Goal: Transaction & Acquisition: Purchase product/service

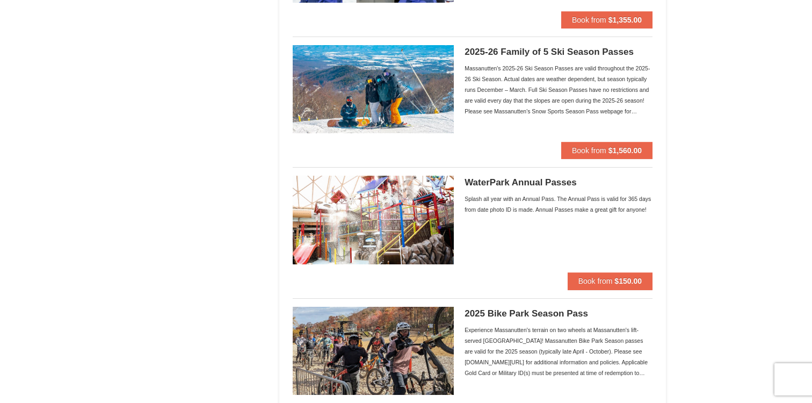
scroll to position [727, 0]
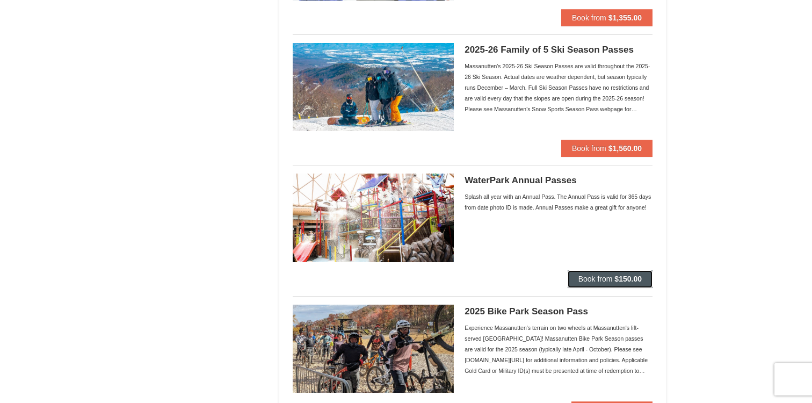
click at [623, 278] on strong "$150.00" at bounding box center [627, 278] width 27 height 9
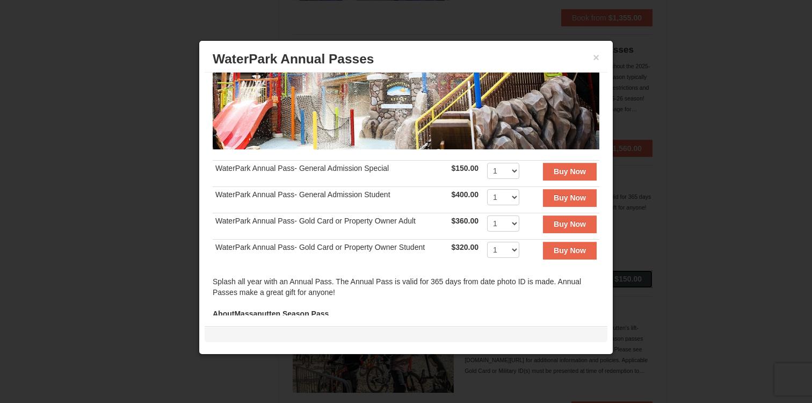
scroll to position [170, 0]
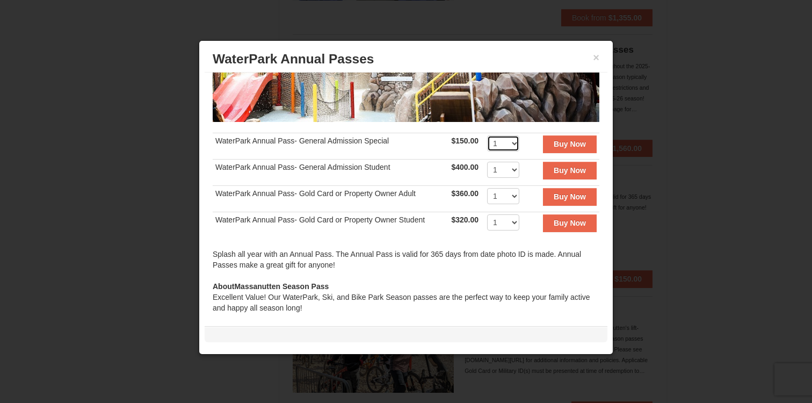
click at [508, 143] on select "1 2 3 4 5 6 7 8 9 10 11 12 13 14 15 16 17 18 19 20 21 22 23 24 25 26 27 28 29 3…" at bounding box center [503, 143] width 32 height 16
select select "5"
click at [487, 135] on select "1 2 3 4 5 6 7 8 9 10 11 12 13 14 15 16 17 18 19 20 21 22 23 24 25 26 27 28 29 3…" at bounding box center [503, 143] width 32 height 16
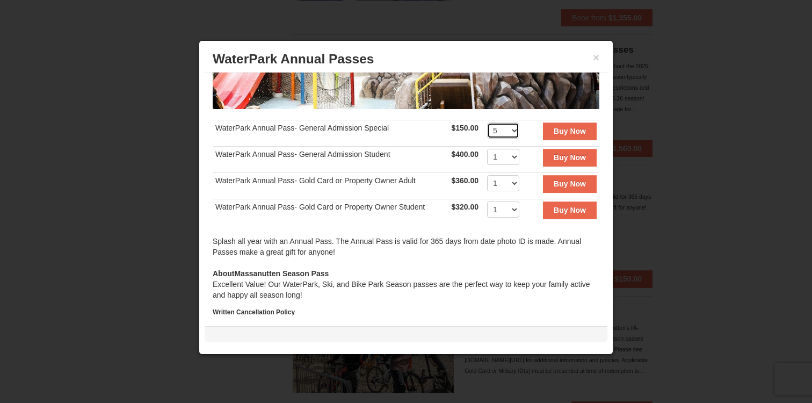
scroll to position [179, 0]
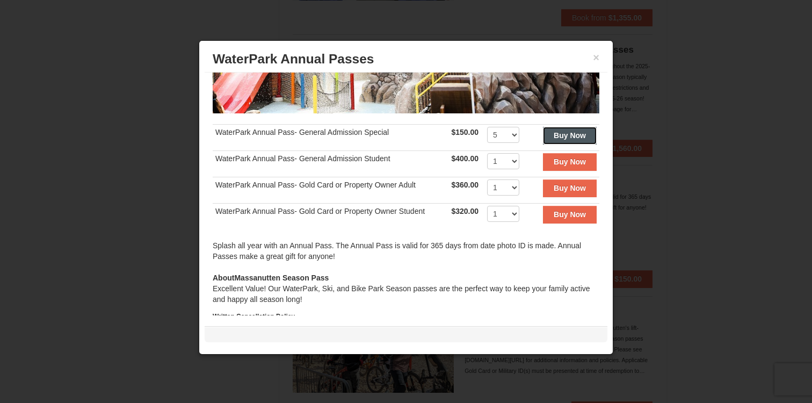
click at [565, 133] on strong "Buy Now" at bounding box center [570, 135] width 32 height 9
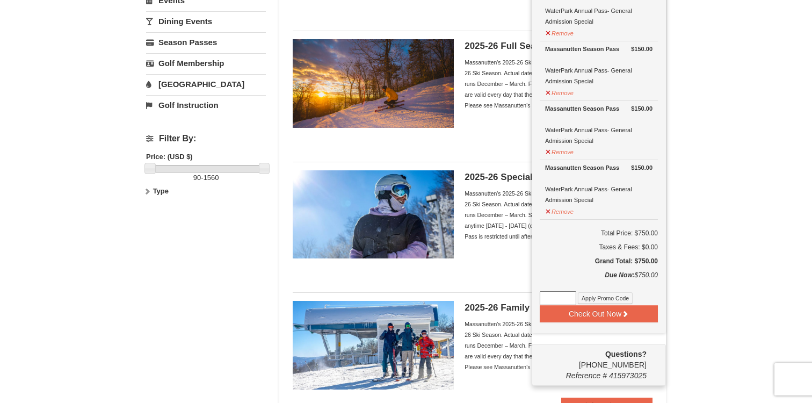
scroll to position [215, 0]
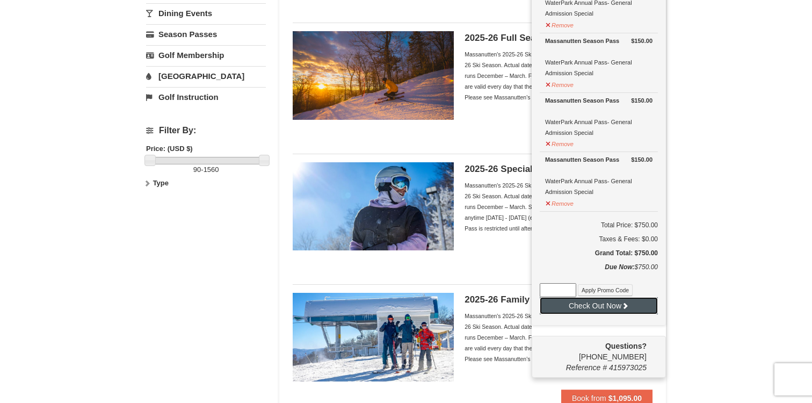
click at [599, 302] on button "Check Out Now" at bounding box center [599, 305] width 118 height 17
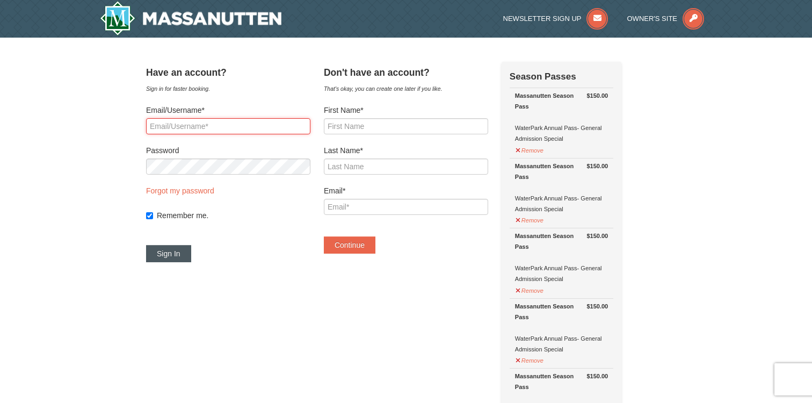
type input "maymelodie@gmail.com"
click at [180, 254] on button "Sign In" at bounding box center [168, 253] width 45 height 17
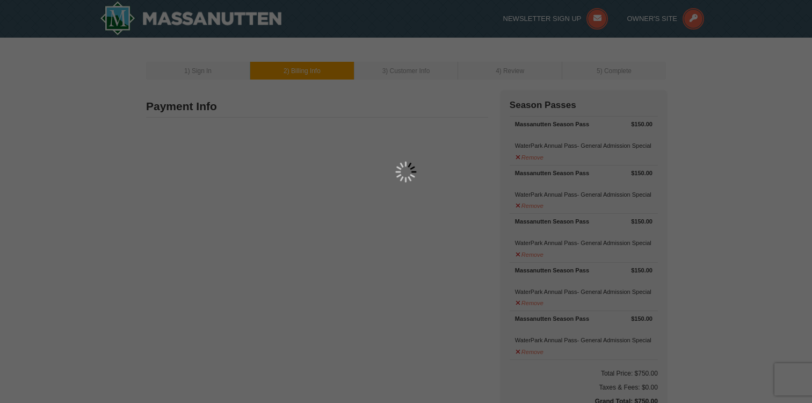
type input "[STREET_ADDRESS]"
type input "Rockingham"
type input "22801"
type input "540"
type input "421"
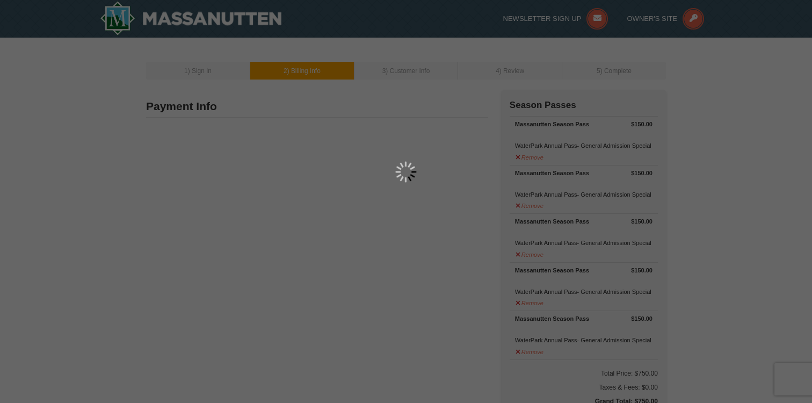
type input "6155"
type input "maymelodie@gmail.com"
select select "VA"
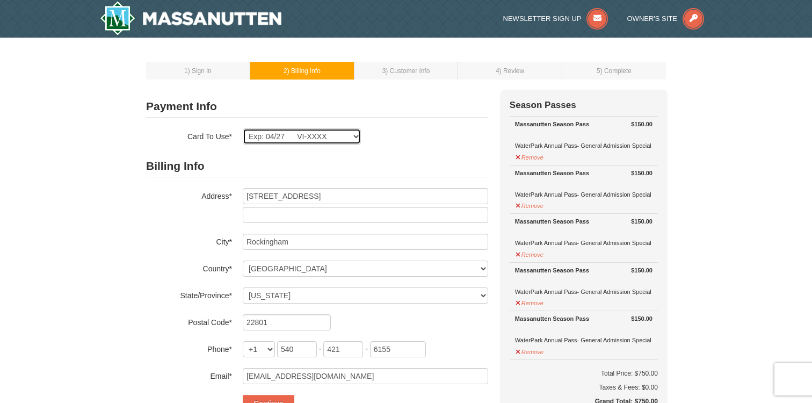
click at [338, 137] on select "Exp: 04/27 VI-XXXX New Card" at bounding box center [302, 136] width 118 height 16
click at [243, 128] on select "Exp: 04/27 VI-XXXX New Card" at bounding box center [302, 136] width 118 height 16
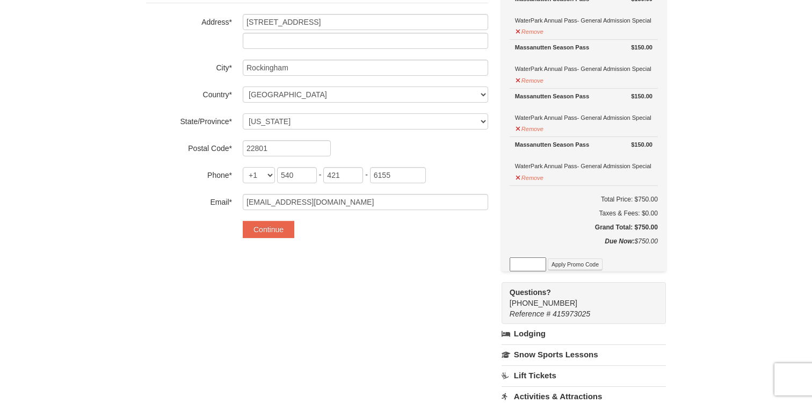
scroll to position [175, 0]
click at [266, 228] on button "Continue" at bounding box center [269, 228] width 52 height 17
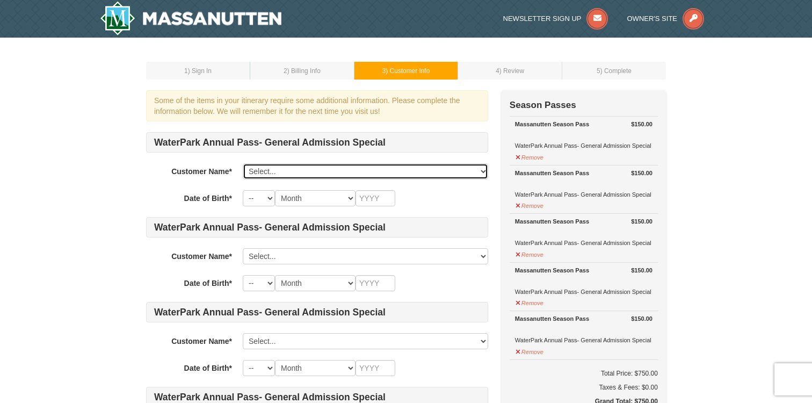
click at [308, 177] on select "Select... Melodie May Add New..." at bounding box center [365, 171] width 245 height 16
select select "19145433"
click at [243, 163] on select "Select... Melodie May Add New..." at bounding box center [365, 171] width 245 height 16
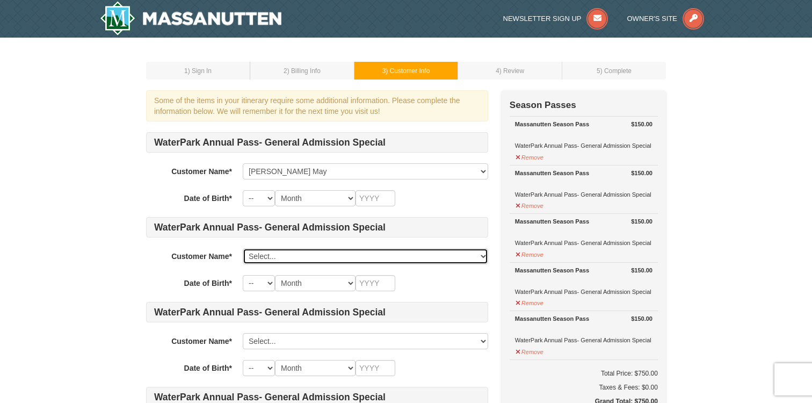
click at [299, 257] on select "Select... Melodie May Add New..." at bounding box center [365, 256] width 245 height 16
click at [291, 251] on select "Select... Melodie May Add New..." at bounding box center [365, 256] width 245 height 16
click select "Select... Melodie May Add New..." at bounding box center [365, 256] width 245 height 16
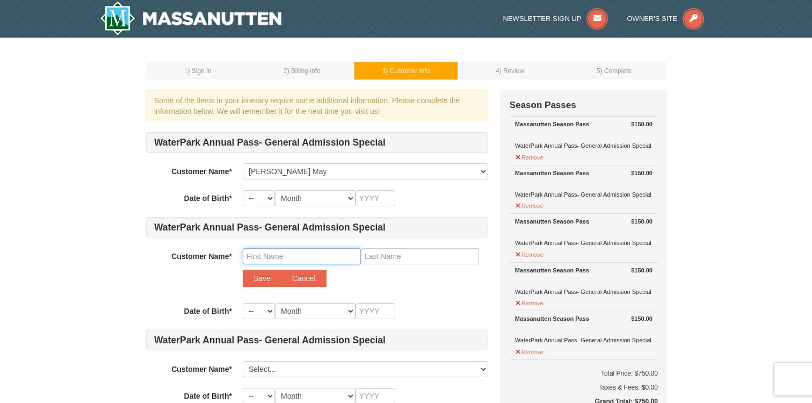
click at [275, 256] on input "text" at bounding box center [302, 256] width 118 height 16
type input "Nathan"
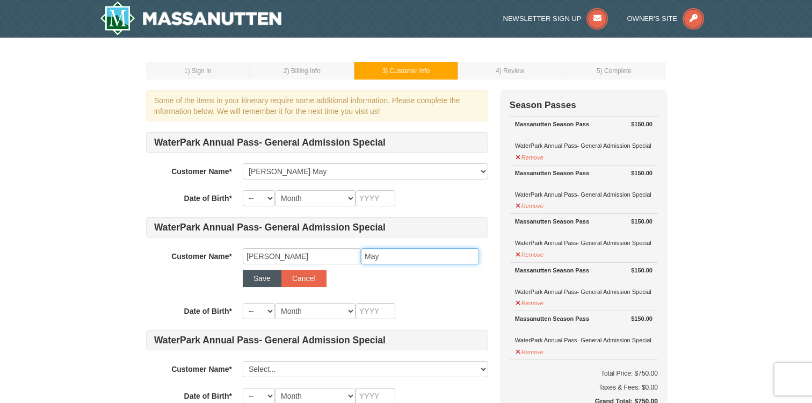
type input "May"
click at [256, 278] on button "Save" at bounding box center [262, 278] width 39 height 17
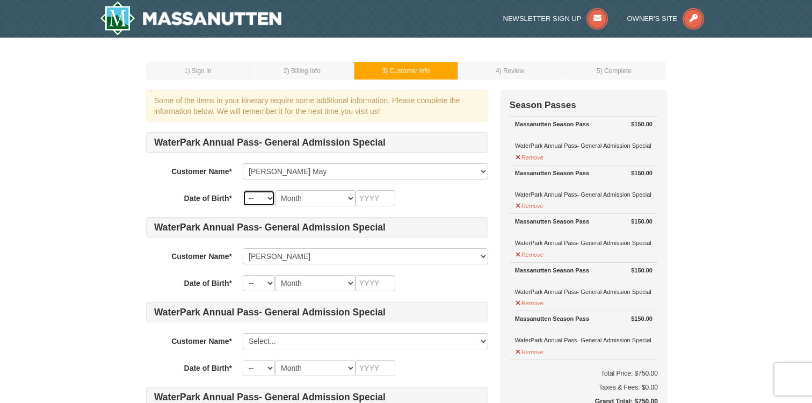
click at [256, 198] on select "-- 01 02 03 04 05 06 07 08 09 10 11 12 13 14 15 16 17 18 19 20 21 22 23 24 25 2…" at bounding box center [259, 198] width 32 height 16
select select "01"
click at [243, 190] on select "-- 01 02 03 04 05 06 07 08 09 10 11 12 13 14 15 16 17 18 19 20 21 22 23 24 25 2…" at bounding box center [259, 198] width 32 height 16
click at [310, 193] on select "Month January February March April May June July August September October Novem…" at bounding box center [315, 198] width 81 height 16
select select "01"
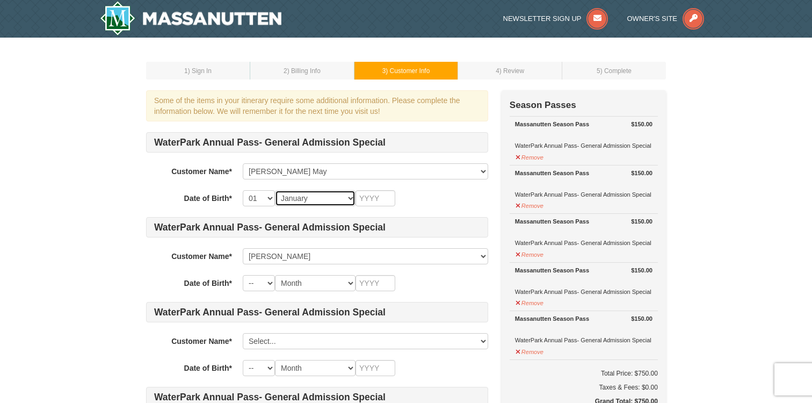
click at [275, 190] on select "Month January February March April May June July August September October Novem…" at bounding box center [315, 198] width 81 height 16
click at [256, 201] on select "-- 01 02 03 04 05 06 07 08 09 10 11 12 13 14 15 16 17 18 19 20 21 22 23 24 25 2…" at bounding box center [259, 198] width 32 height 16
select select "14"
click at [243, 190] on select "-- 01 02 03 04 05 06 07 08 09 10 11 12 13 14 15 16 17 18 19 20 21 22 23 24 25 2…" at bounding box center [259, 198] width 32 height 16
click at [372, 195] on input "text" at bounding box center [375, 198] width 40 height 16
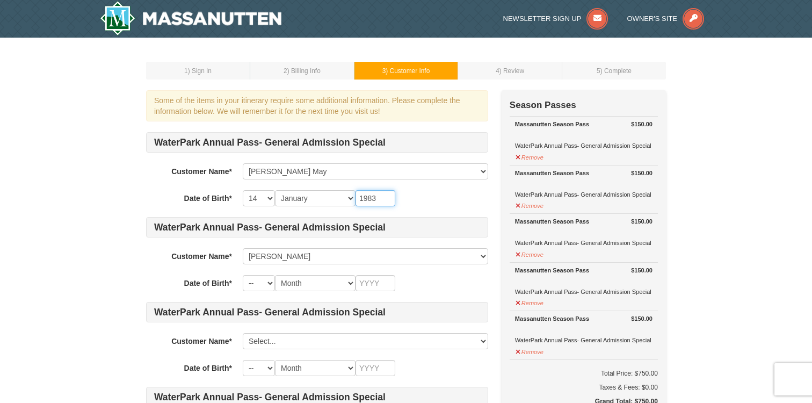
type input "1983"
click at [263, 282] on select "-- 01 02 03 04 05 06 07 08 09 10 11 12 13 14 15 16 17 18 19 20 21 22 23 24 25 2…" at bounding box center [259, 283] width 32 height 16
select select "14"
click at [243, 275] on select "-- 01 02 03 04 05 06 07 08 09 10 11 12 13 14 15 16 17 18 19 20 21 22 23 24 25 2…" at bounding box center [259, 283] width 32 height 16
click at [319, 283] on select "Month January February March April May June July August September October Novem…" at bounding box center [315, 283] width 81 height 16
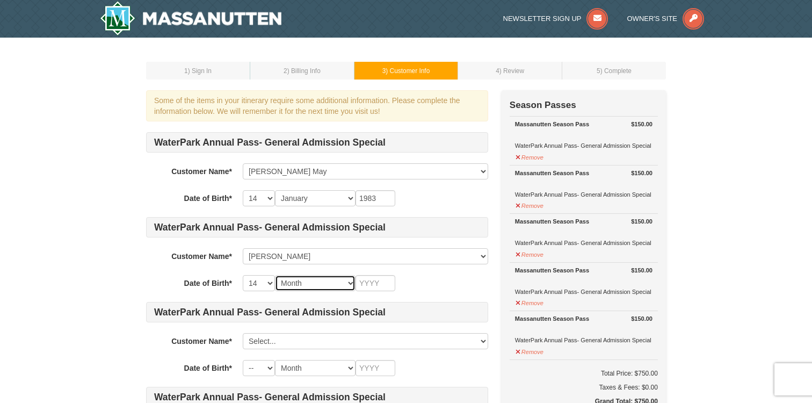
select select "07"
click at [275, 275] on select "Month January February March April May June July August September October Novem…" at bounding box center [315, 283] width 81 height 16
click at [383, 296] on div "WaterPark Annual Pass- General Admission Special Customer Name* Select... Melod…" at bounding box center [317, 338] width 342 height 413
click at [371, 278] on input "text" at bounding box center [375, 283] width 40 height 16
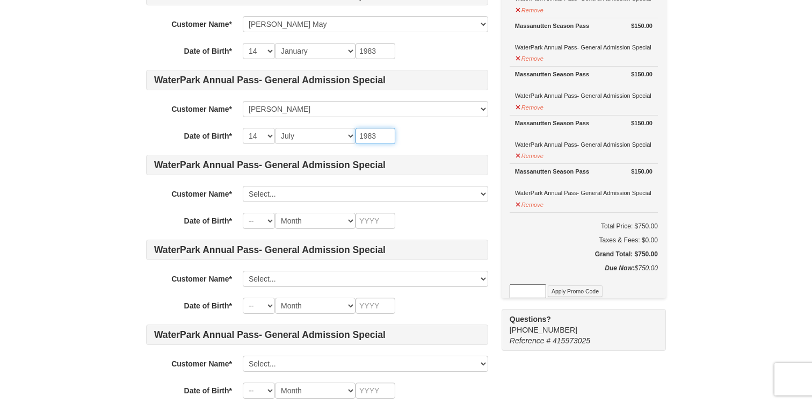
scroll to position [149, 0]
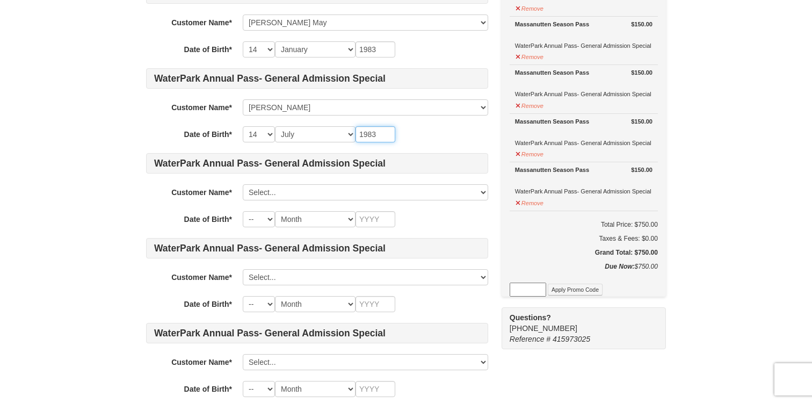
type input "1983"
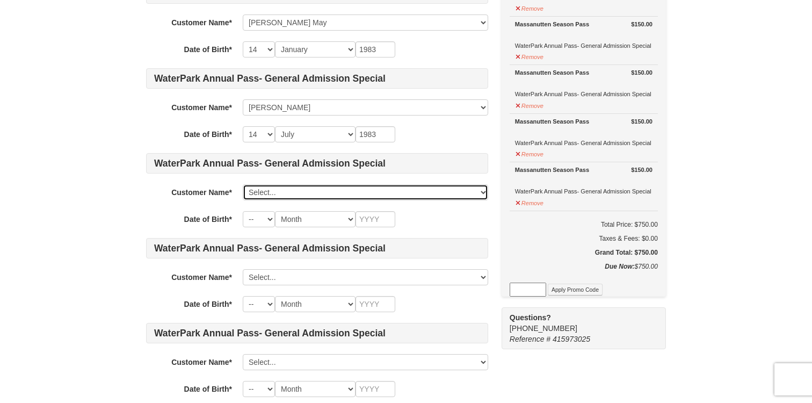
click at [300, 197] on select "Select... Melodie May Nathan May Add New..." at bounding box center [365, 192] width 245 height 16
click select "Select... Melodie May Nathan May Add New..." at bounding box center [365, 192] width 245 height 16
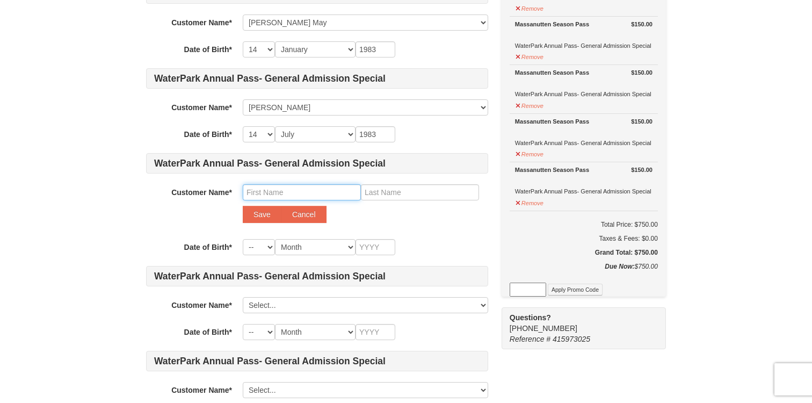
click at [262, 193] on input "text" at bounding box center [302, 192] width 118 height 16
type input "Noah"
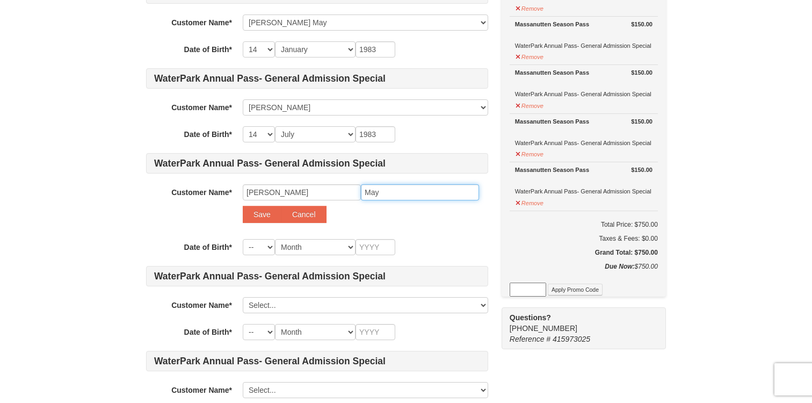
type input "May"
click at [266, 250] on select "-- 01 02 03 04 05 06 07 08 09 10 11 12 13 14 15 16 17 18 19 20 21 22 23 24 25 2…" at bounding box center [259, 247] width 32 height 16
select select "15"
click at [243, 239] on select "-- 01 02 03 04 05 06 07 08 09 10 11 12 13 14 15 16 17 18 19 20 21 22 23 24 25 2…" at bounding box center [259, 247] width 32 height 16
click at [298, 193] on input "Noah" at bounding box center [302, 192] width 118 height 16
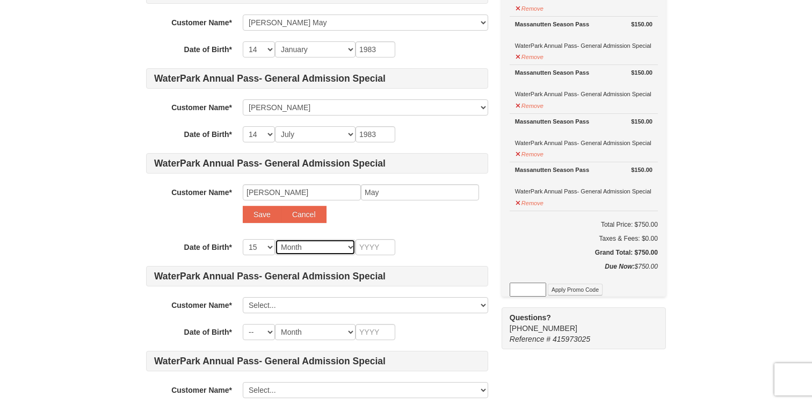
click at [300, 240] on select "Month January February March April May June July August September October Novem…" at bounding box center [315, 247] width 81 height 16
select select "08"
click at [275, 239] on select "Month January February March April May June July August September October Novem…" at bounding box center [315, 247] width 81 height 16
click at [377, 250] on input "text" at bounding box center [375, 247] width 40 height 16
type input "2010"
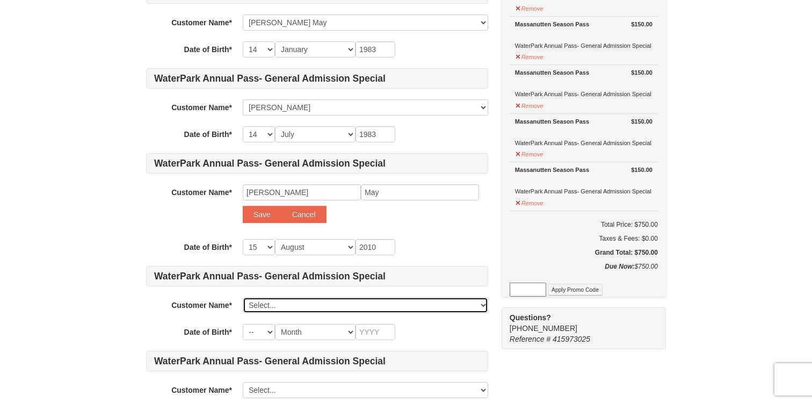
click at [304, 307] on select "Select... Melodie May Nathan May Add New..." at bounding box center [365, 305] width 245 height 16
click select "Select... Melodie May Nathan May Add New..." at bounding box center [365, 305] width 245 height 16
select select
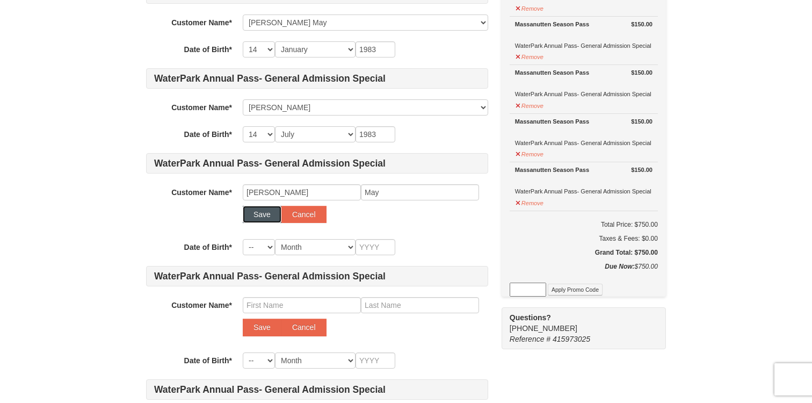
click at [256, 213] on button "Save" at bounding box center [262, 214] width 39 height 17
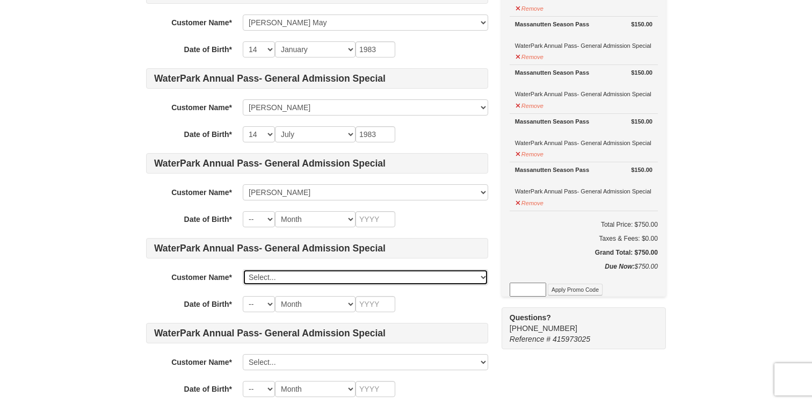
click at [270, 278] on select "Select... Melodie May Nathan May Noah May Add New..." at bounding box center [365, 277] width 245 height 16
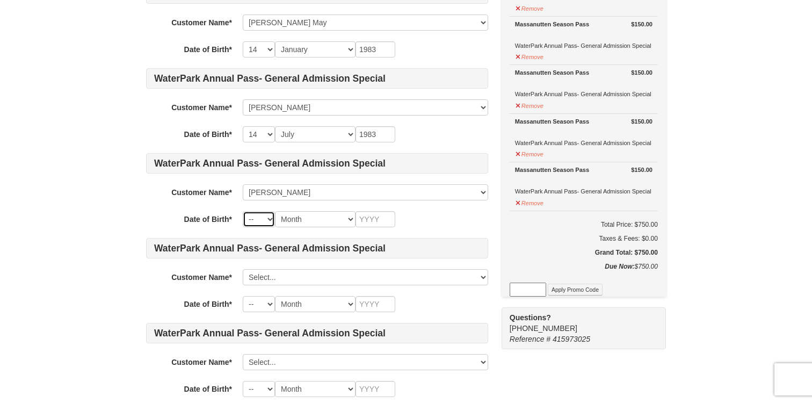
click at [263, 221] on select "-- 01 02 03 04 05 06 07 08 09 10 11 12 13 14 15 16 17 18 19 20 21 22 23 24 25 2…" at bounding box center [259, 219] width 32 height 16
select select "15"
click at [243, 211] on select "-- 01 02 03 04 05 06 07 08 09 10 11 12 13 14 15 16 17 18 19 20 21 22 23 24 25 2…" at bounding box center [259, 219] width 32 height 16
click at [302, 217] on select "Month January February March April May June July August September October Novem…" at bounding box center [315, 219] width 81 height 16
select select "08"
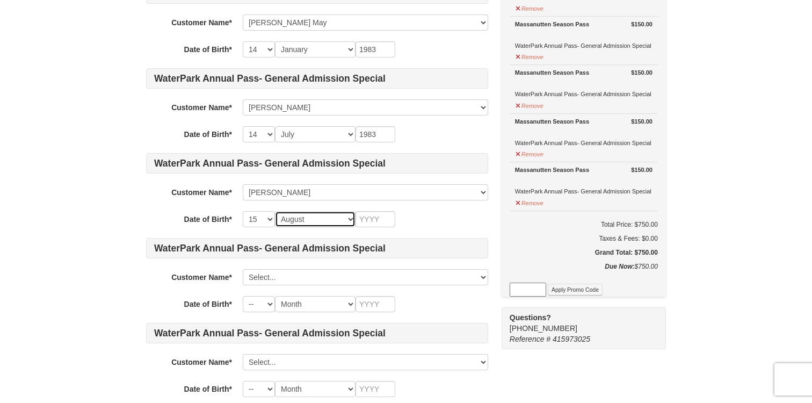
click at [275, 211] on select "Month January February March April May June July August September October Novem…" at bounding box center [315, 219] width 81 height 16
click at [374, 205] on div "WaterPark Annual Pass- General Admission Special Customer Name* Select... Melod…" at bounding box center [317, 189] width 342 height 413
click at [374, 217] on input "text" at bounding box center [375, 219] width 40 height 16
type input "2010"
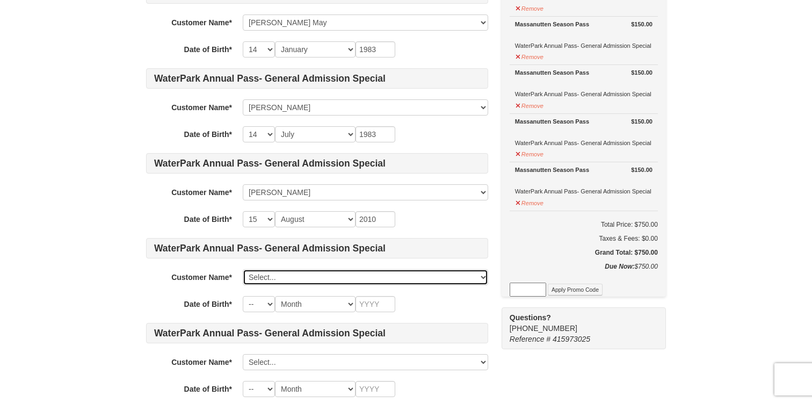
click at [315, 276] on select "Select... Melodie May Nathan May Noah May Add New..." at bounding box center [365, 277] width 245 height 16
click select "Select... Melodie May Nathan May Noah May Add New..." at bounding box center [365, 277] width 245 height 16
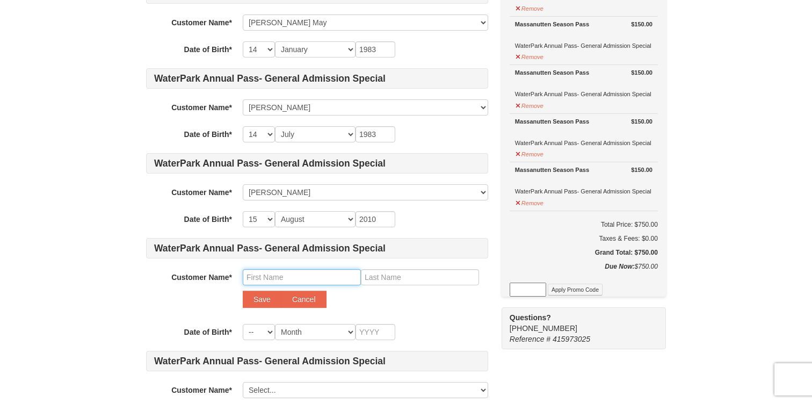
click at [275, 276] on input "text" at bounding box center [302, 277] width 118 height 16
type input "Grant"
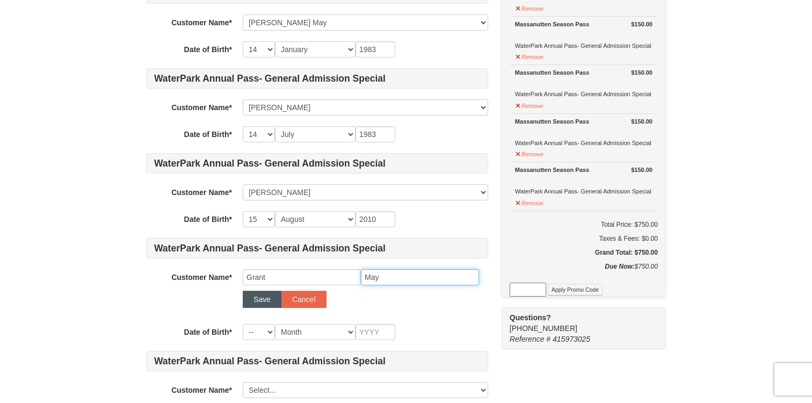
type input "May"
click at [255, 300] on button "Save" at bounding box center [262, 298] width 39 height 17
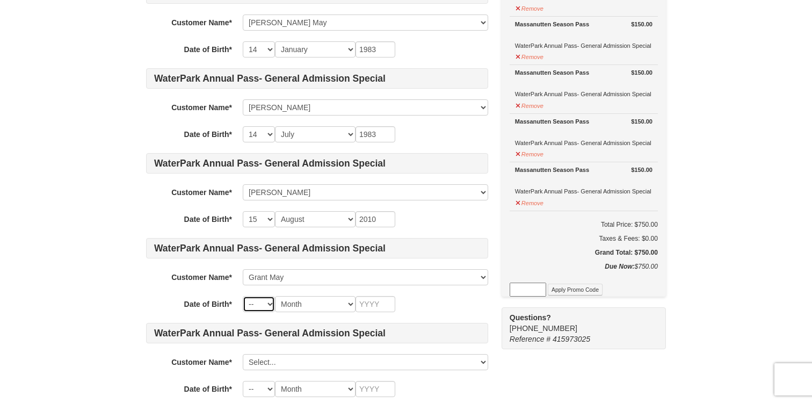
click at [258, 303] on select "-- 01 02 03 04 05 06 07 08 09 10 11 12 13 14 15 16 17 18 19 20 21 22 23 24 25 2…" at bounding box center [259, 304] width 32 height 16
select select "19"
click at [243, 296] on select "-- 01 02 03 04 05 06 07 08 09 10 11 12 13 14 15 16 17 18 19 20 21 22 23 24 25 2…" at bounding box center [259, 304] width 32 height 16
click at [306, 222] on select "Month January February March April May June July August September October Novem…" at bounding box center [315, 219] width 81 height 16
click at [297, 295] on div "WaterPark Annual Pass- General Admission Special Customer Name* Select... Melod…" at bounding box center [317, 189] width 342 height 413
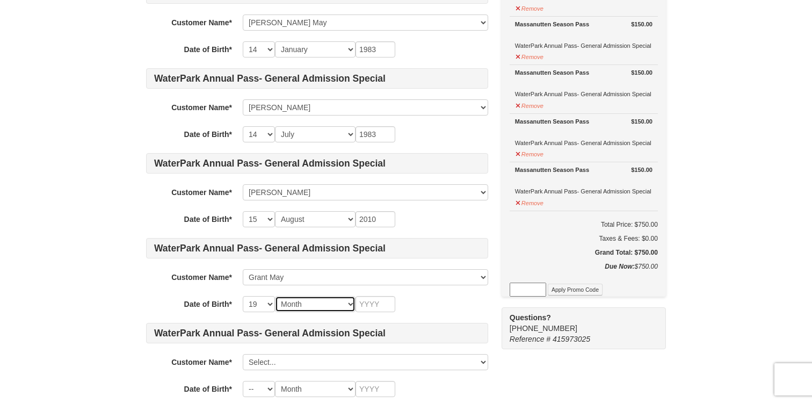
click at [300, 304] on select "Month January February March April May June July August September October Novem…" at bounding box center [315, 304] width 81 height 16
select select "12"
click at [275, 296] on select "Month January February March April May June July August September October Novem…" at bounding box center [315, 304] width 81 height 16
click at [372, 301] on input "text" at bounding box center [375, 304] width 40 height 16
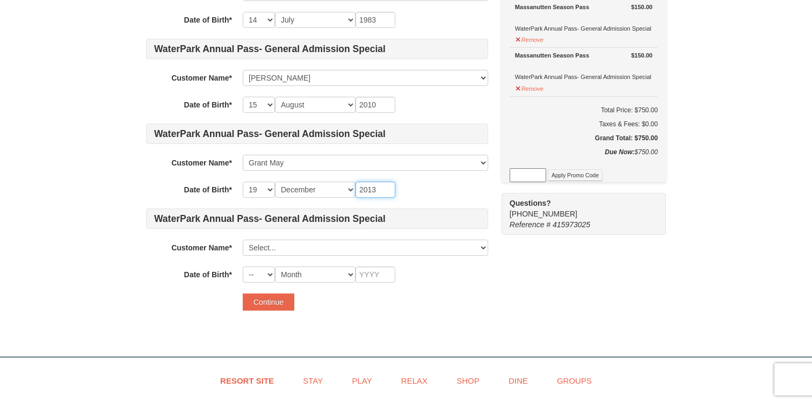
scroll to position [265, 0]
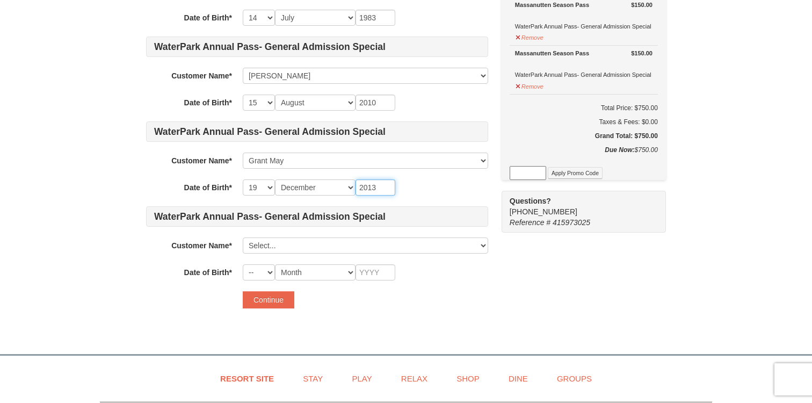
type input "2013"
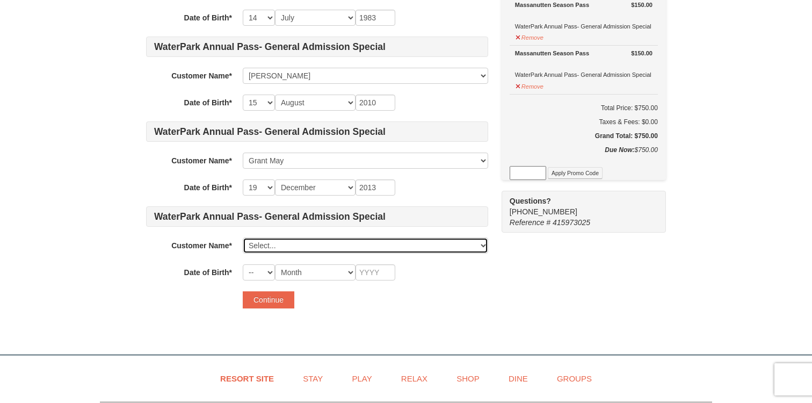
click at [291, 242] on select "Select... Melodie May Nathan May Noah May Grant May Add New..." at bounding box center [365, 245] width 245 height 16
click select "Select... Melodie May Nathan May Noah May Grant May Add New..." at bounding box center [365, 245] width 245 height 16
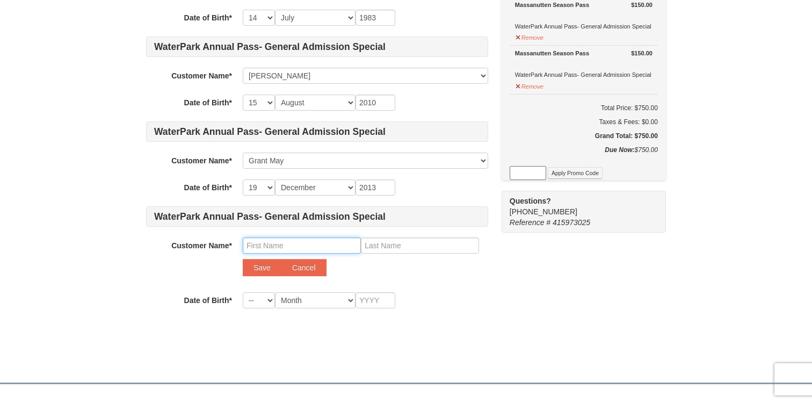
click at [264, 245] on input "text" at bounding box center [302, 245] width 118 height 16
type input "Chloe"
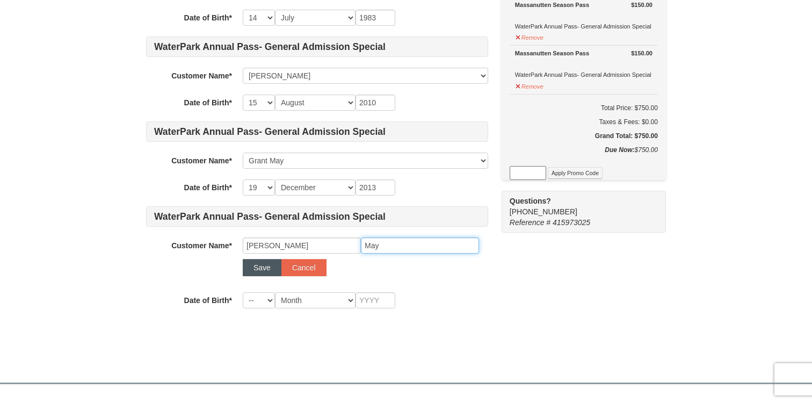
type input "May"
click at [262, 270] on button "Save" at bounding box center [262, 267] width 39 height 17
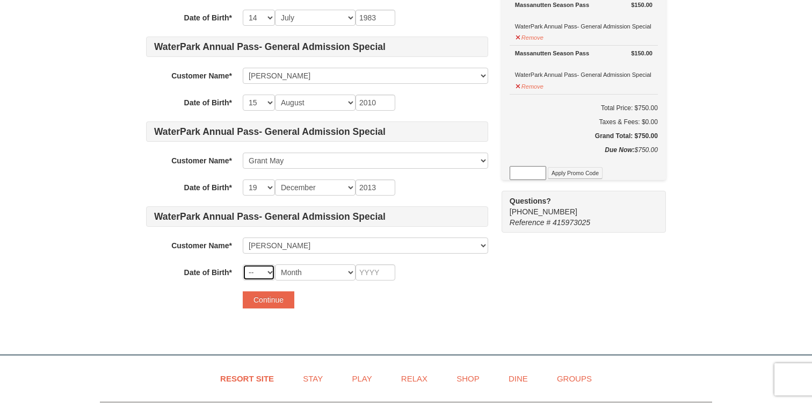
click at [258, 274] on select "-- 01 02 03 04 05 06 07 08 09 10 11 12 13 14 15 16 17 18 19 20 21 22 23 24 25 2…" at bounding box center [259, 272] width 32 height 16
select select "21"
click at [243, 264] on select "-- 01 02 03 04 05 06 07 08 09 10 11 12 13 14 15 16 17 18 19 20 21 22 23 24 25 2…" at bounding box center [259, 272] width 32 height 16
click at [309, 271] on select "Month January February March April May June July August September October Novem…" at bounding box center [315, 272] width 81 height 16
select select "01"
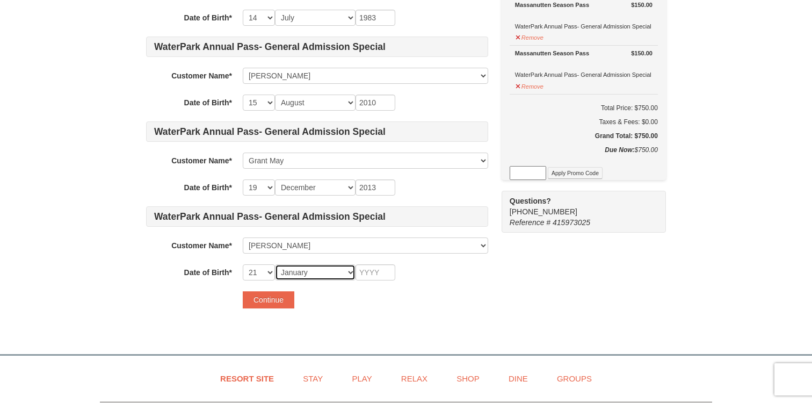
click at [275, 264] on select "Month January February March April May June July August September October Novem…" at bounding box center [315, 272] width 81 height 16
click at [390, 274] on input "text" at bounding box center [375, 272] width 40 height 16
type input "2020"
click at [258, 297] on button "Continue" at bounding box center [269, 299] width 52 height 17
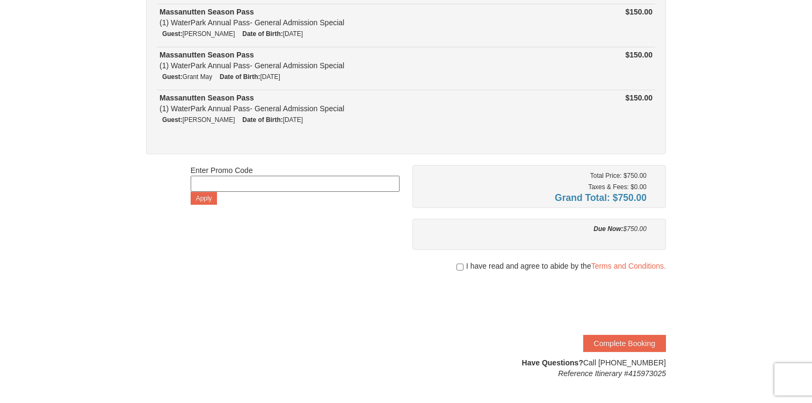
scroll to position [205, 0]
click at [459, 266] on input "checkbox" at bounding box center [459, 266] width 7 height 9
checkbox input "true"
click at [624, 342] on button "Complete Booking" at bounding box center [624, 342] width 83 height 17
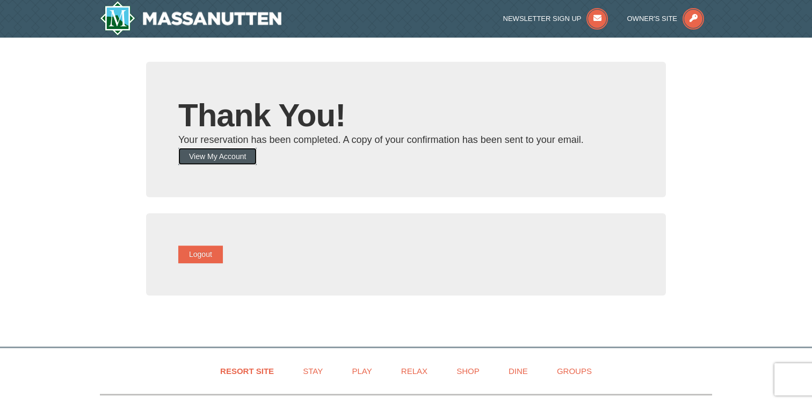
click at [228, 154] on button "View My Account" at bounding box center [217, 156] width 78 height 17
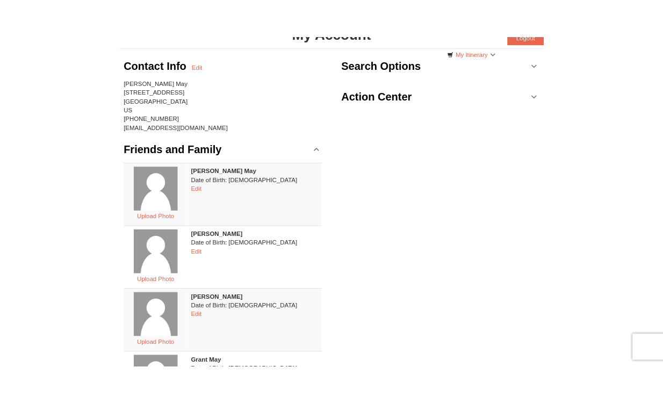
scroll to position [76, 0]
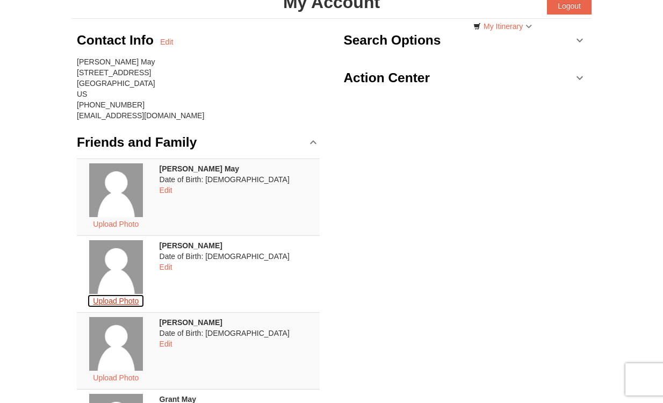
click at [138, 301] on button "Upload Photo" at bounding box center [115, 301] width 57 height 14
click at [130, 298] on button "Upload Photo" at bounding box center [115, 301] width 57 height 14
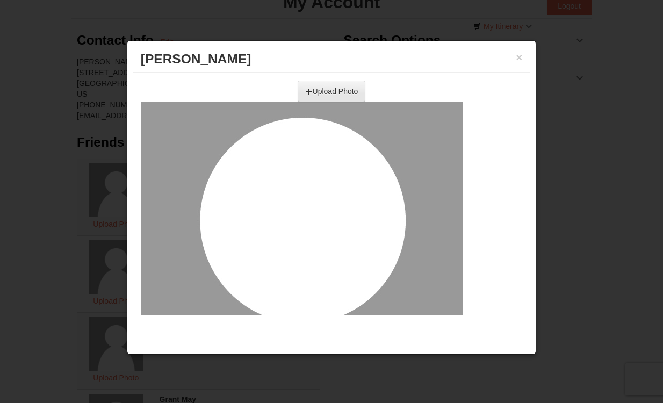
click at [319, 91] on input "file" at bounding box center [213, 87] width 305 height 16
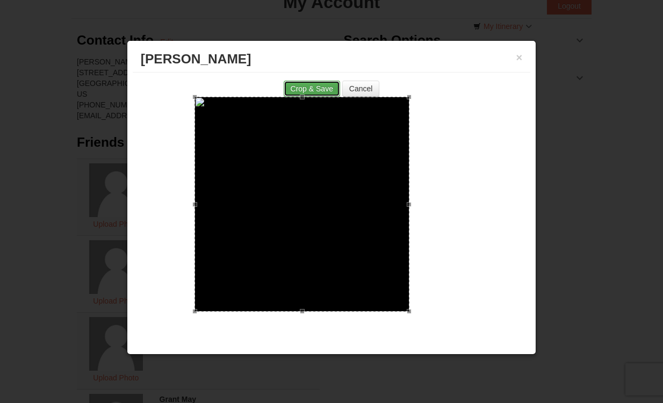
click at [301, 88] on button "Crop & Save" at bounding box center [312, 89] width 56 height 16
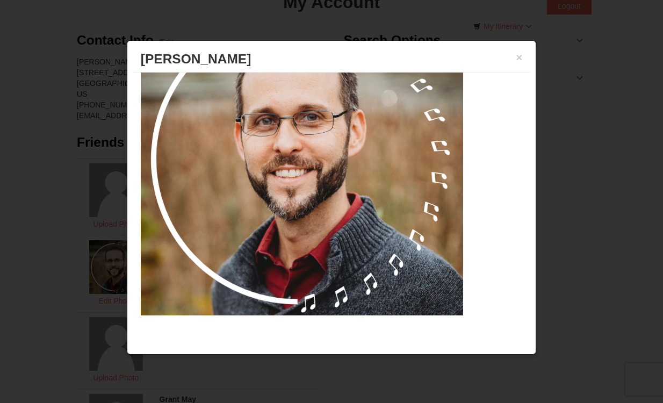
scroll to position [127, 0]
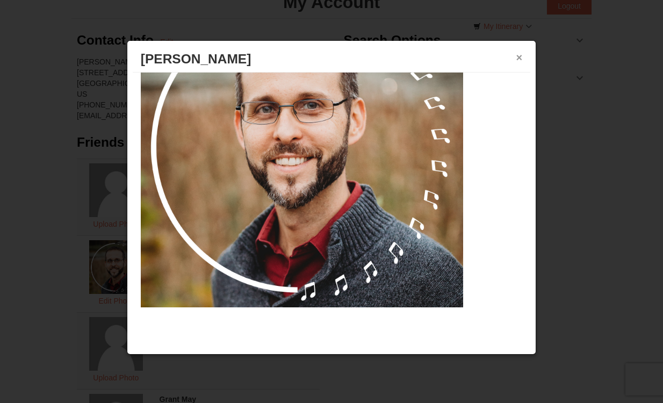
click at [519, 55] on button "×" at bounding box center [519, 57] width 6 height 11
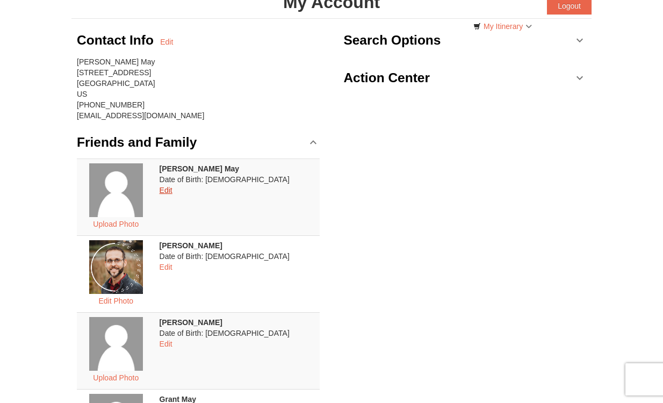
click at [172, 188] on link "Edit" at bounding box center [165, 190] width 13 height 9
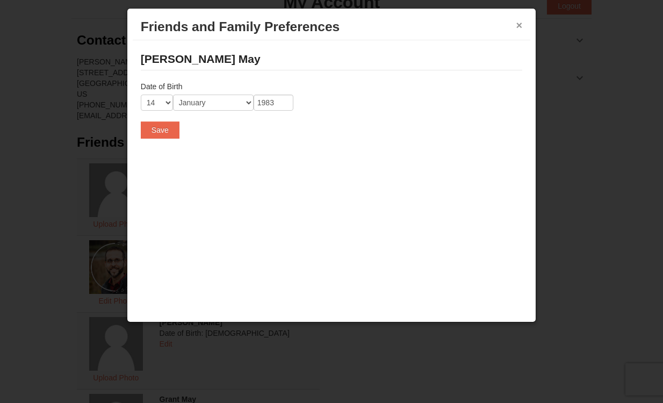
click at [518, 30] on button "×" at bounding box center [519, 25] width 6 height 11
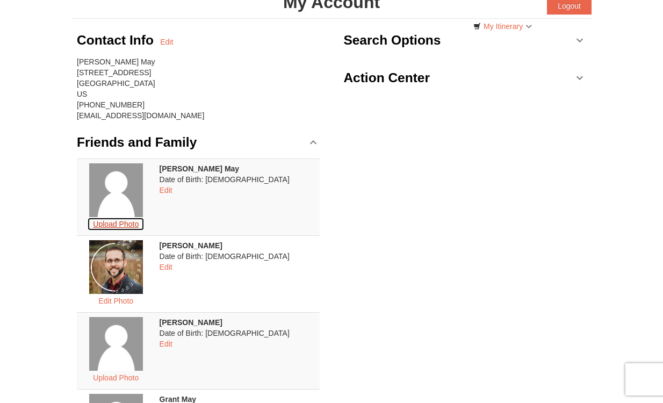
click at [136, 227] on button "Upload Photo" at bounding box center [115, 224] width 57 height 14
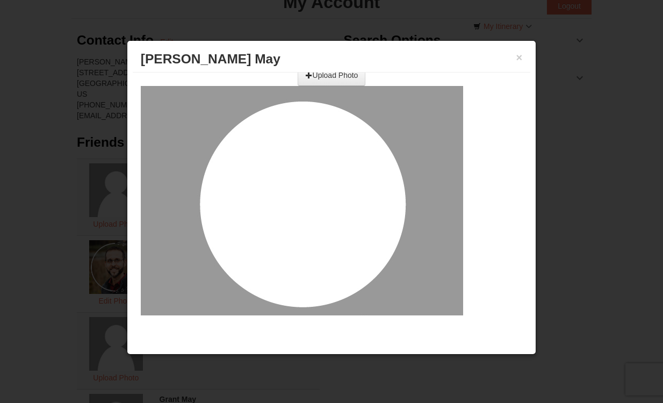
scroll to position [0, 0]
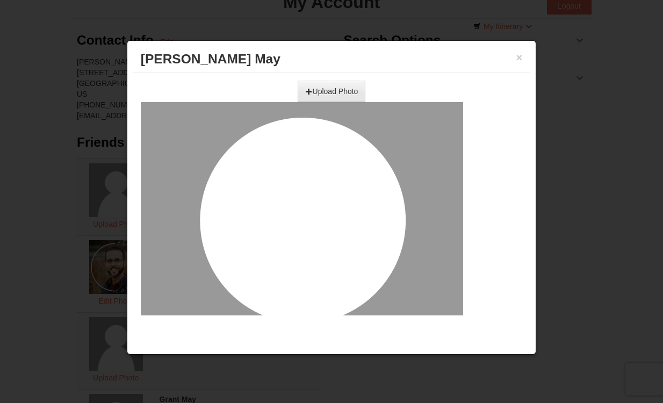
click at [335, 86] on input "file" at bounding box center [213, 87] width 305 height 16
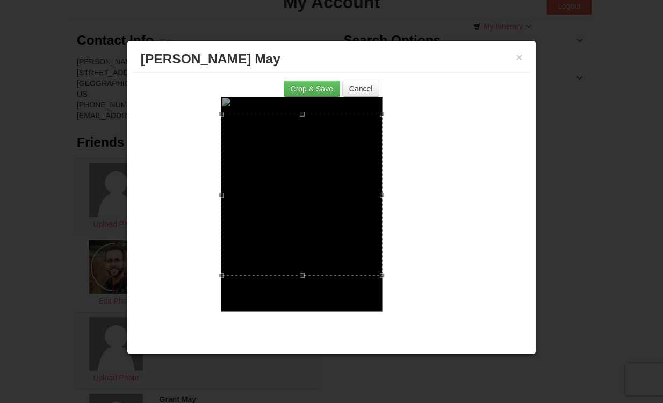
drag, startPoint x: 340, startPoint y: 208, endPoint x: 339, endPoint y: 199, distance: 9.1
click at [339, 199] on div at bounding box center [302, 195] width 162 height 162
drag, startPoint x: 380, startPoint y: 275, endPoint x: 357, endPoint y: 251, distance: 33.8
click at [357, 251] on div at bounding box center [357, 250] width 5 height 5
click at [313, 85] on button "Crop & Save" at bounding box center [312, 89] width 56 height 16
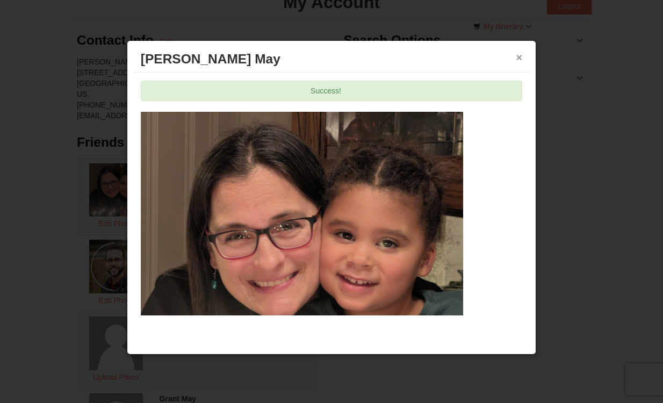
click at [520, 57] on button "×" at bounding box center [519, 57] width 6 height 11
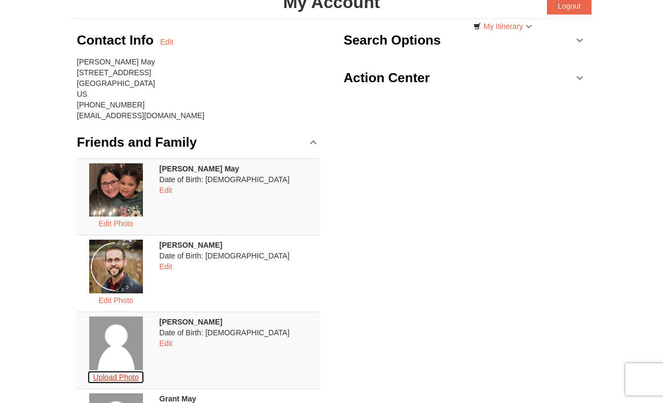
click at [135, 376] on button "Upload Photo" at bounding box center [115, 377] width 57 height 14
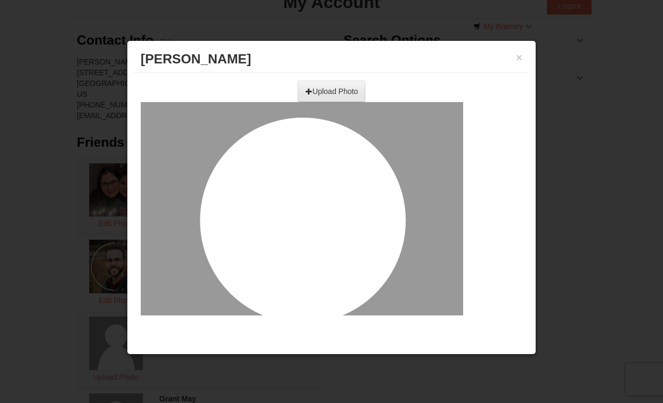
click at [316, 92] on input "file" at bounding box center [213, 87] width 305 height 16
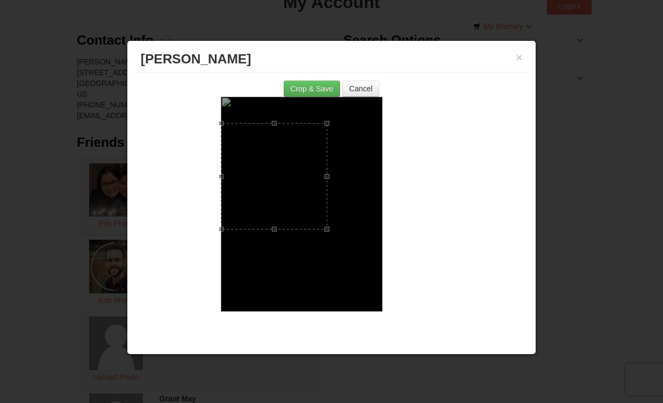
drag, startPoint x: 382, startPoint y: 285, endPoint x: 323, endPoint y: 229, distance: 80.9
click at [323, 229] on div at bounding box center [274, 176] width 106 height 106
click at [298, 187] on div at bounding box center [274, 177] width 106 height 106
click at [309, 87] on button "Crop & Save" at bounding box center [312, 89] width 56 height 16
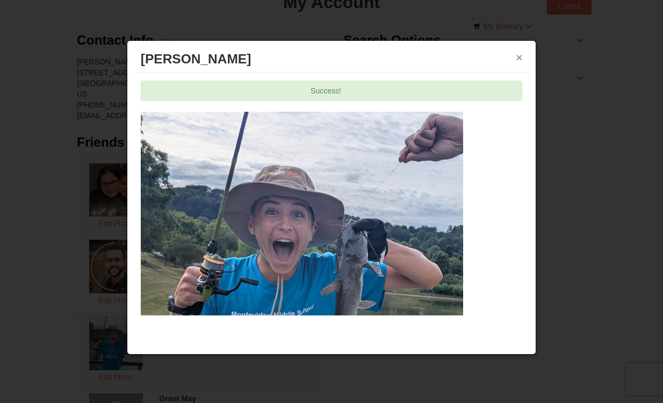
click at [519, 57] on button "×" at bounding box center [519, 57] width 6 height 11
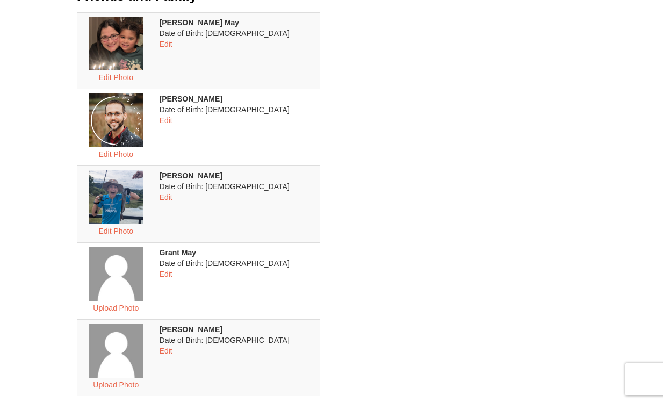
scroll to position [224, 0]
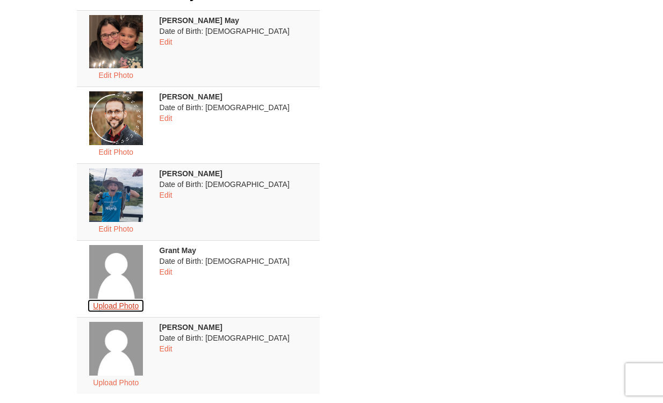
click at [141, 307] on button "Upload Photo" at bounding box center [115, 306] width 57 height 14
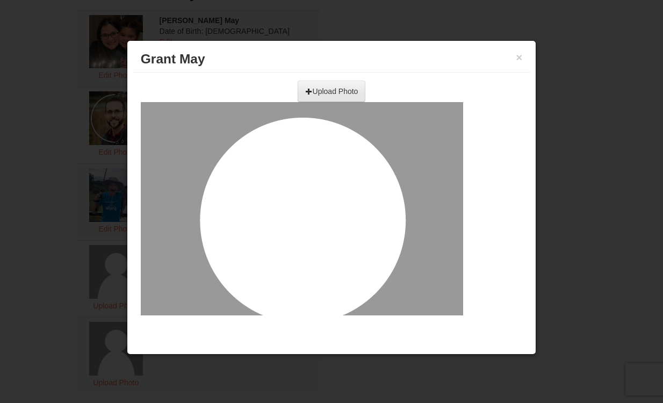
click at [318, 90] on input "file" at bounding box center [213, 87] width 305 height 16
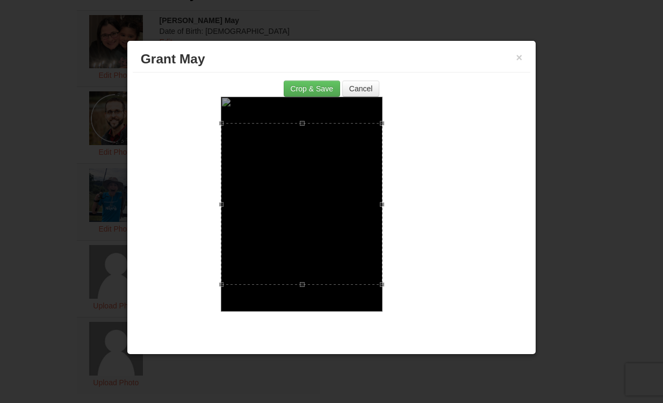
scroll to position [7, 0]
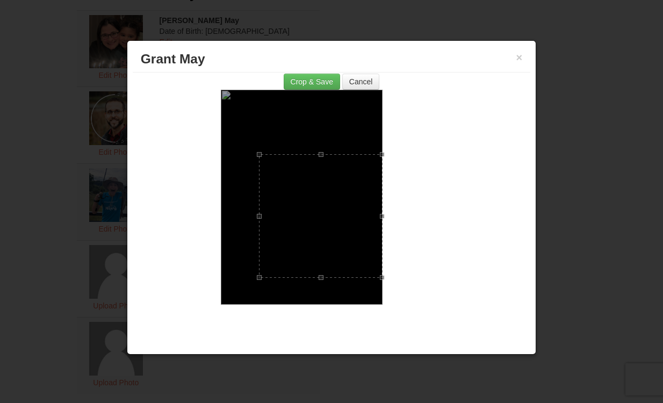
drag, startPoint x: 222, startPoint y: 115, endPoint x: 270, endPoint y: 155, distance: 62.5
click at [270, 155] on div at bounding box center [321, 216] width 124 height 124
drag, startPoint x: 382, startPoint y: 278, endPoint x: 355, endPoint y: 250, distance: 38.7
click at [355, 250] on div at bounding box center [354, 250] width 5 height 5
drag, startPoint x: 333, startPoint y: 219, endPoint x: 324, endPoint y: 226, distance: 11.6
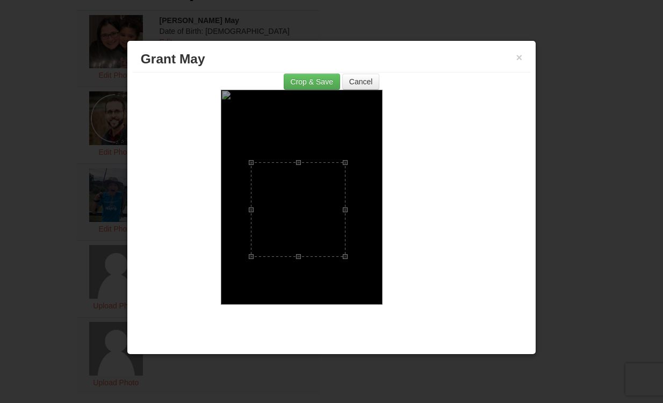
click at [324, 226] on div at bounding box center [298, 209] width 95 height 95
click at [312, 81] on button "Crop & Save" at bounding box center [312, 82] width 56 height 16
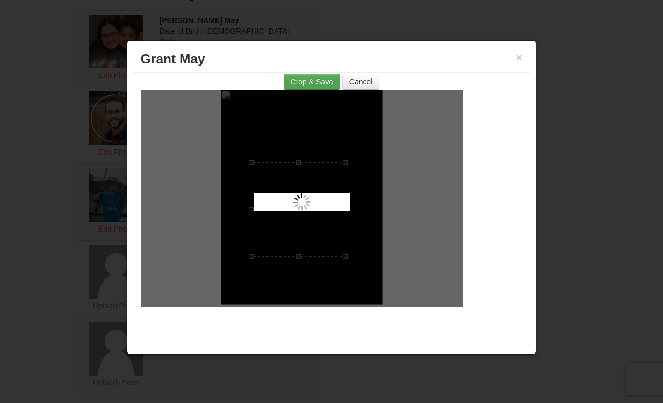
scroll to position [0, 0]
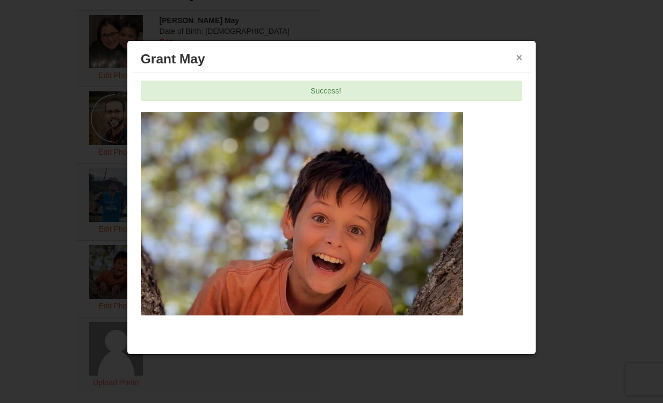
click at [520, 57] on button "×" at bounding box center [519, 57] width 6 height 11
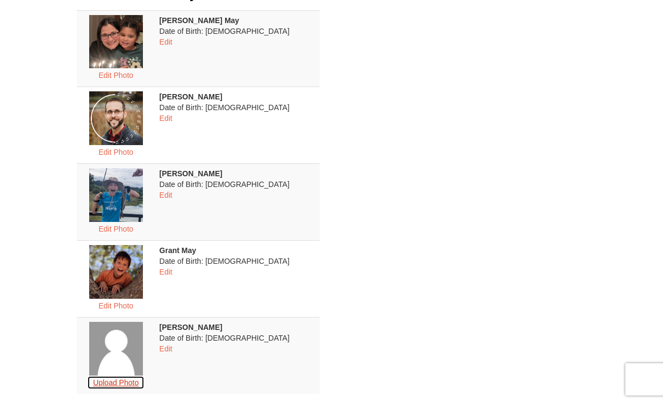
click at [129, 383] on button "Upload Photo" at bounding box center [115, 382] width 57 height 14
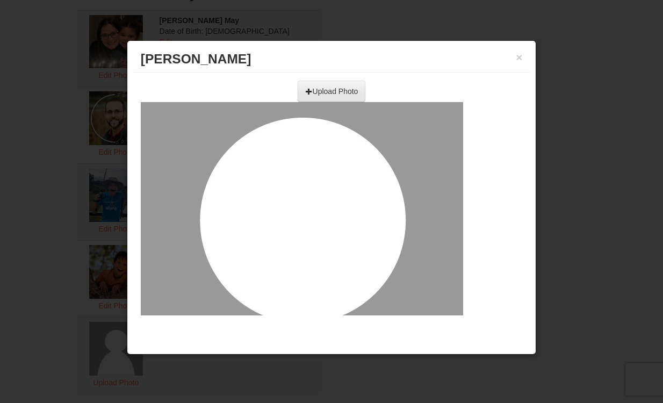
click at [321, 87] on input "file" at bounding box center [213, 87] width 305 height 16
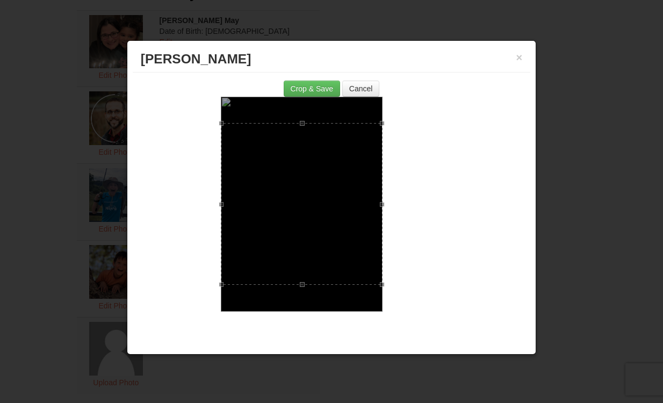
scroll to position [7, 0]
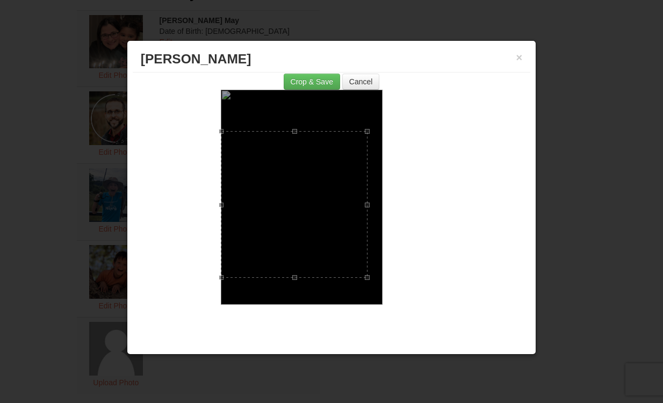
drag, startPoint x: 382, startPoint y: 118, endPoint x: 367, endPoint y: 140, distance: 27.1
click at [367, 140] on div at bounding box center [294, 204] width 147 height 147
drag, startPoint x: 332, startPoint y: 186, endPoint x: 339, endPoint y: 177, distance: 11.1
click at [339, 177] on div at bounding box center [301, 195] width 147 height 147
drag, startPoint x: 320, startPoint y: 178, endPoint x: 321, endPoint y: 171, distance: 6.5
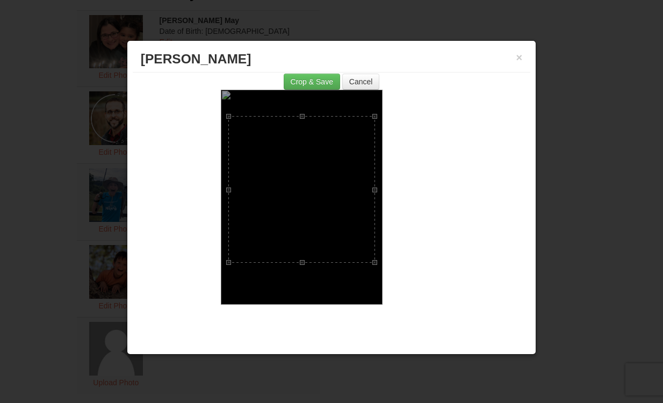
click at [321, 171] on div at bounding box center [301, 189] width 147 height 147
click at [298, 79] on button "Crop & Save" at bounding box center [312, 82] width 56 height 16
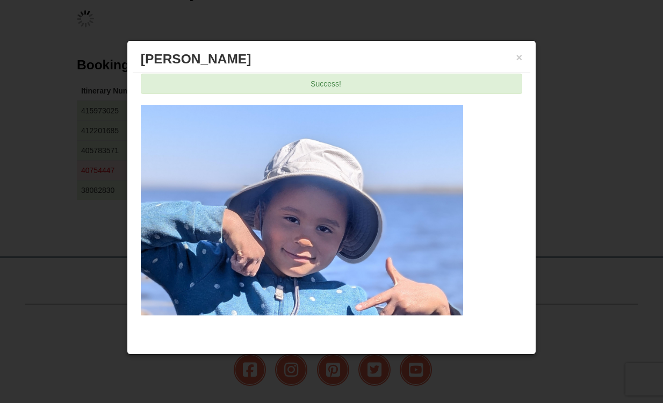
scroll to position [0, 0]
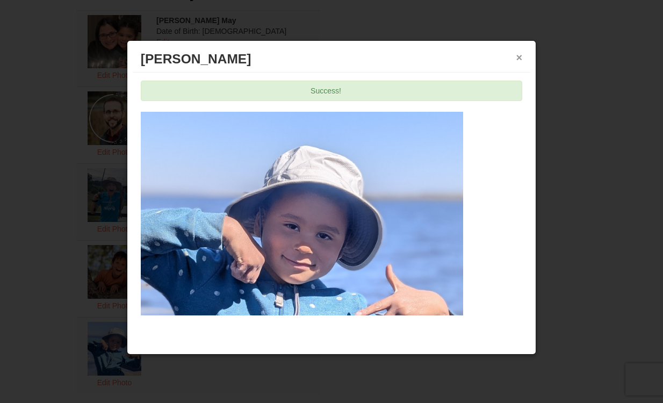
click at [518, 57] on button "×" at bounding box center [519, 57] width 6 height 11
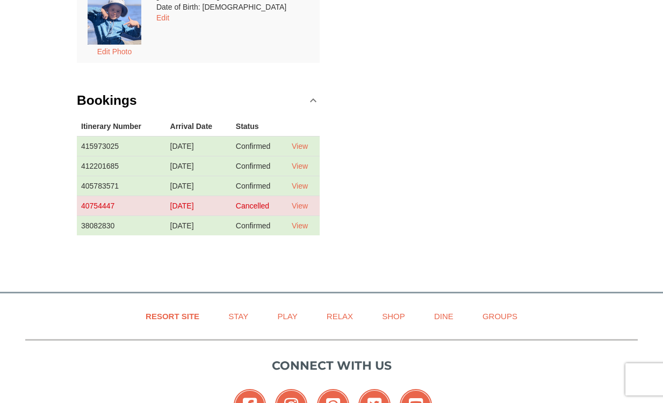
scroll to position [550, 0]
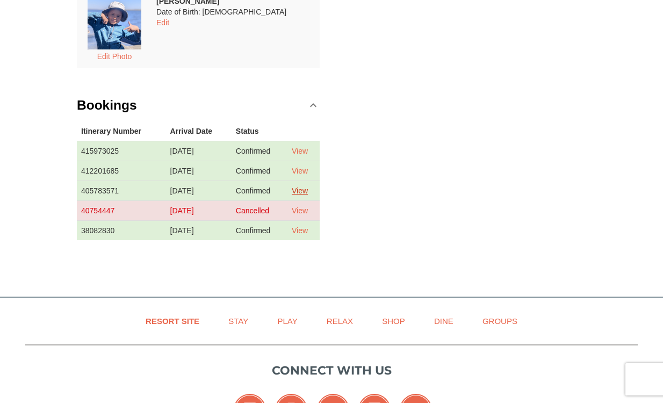
click at [302, 188] on link "View" at bounding box center [300, 190] width 16 height 9
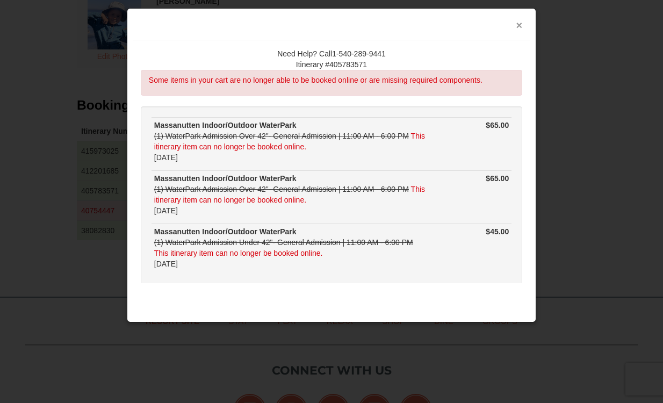
click at [519, 26] on button "×" at bounding box center [519, 25] width 6 height 11
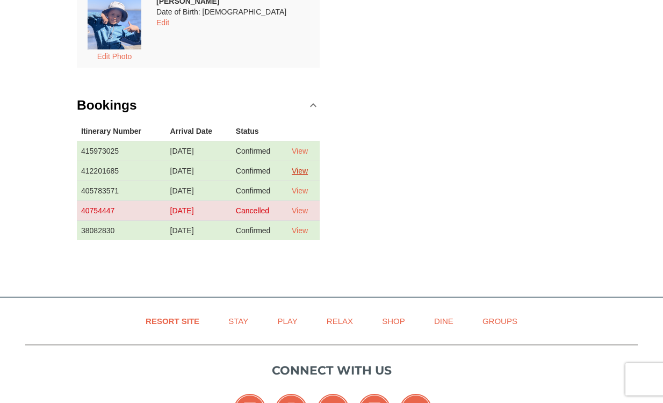
click at [302, 169] on link "View" at bounding box center [300, 170] width 16 height 9
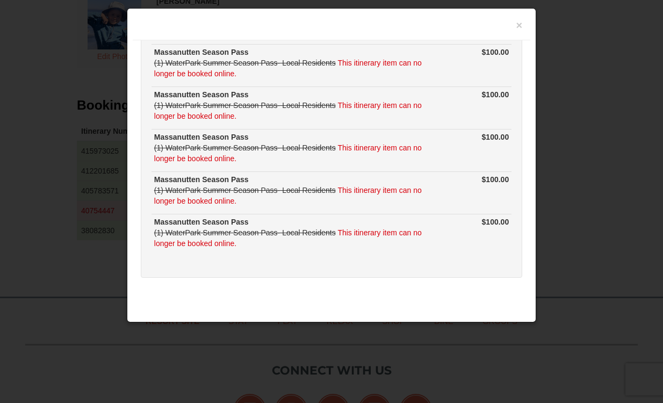
scroll to position [0, 0]
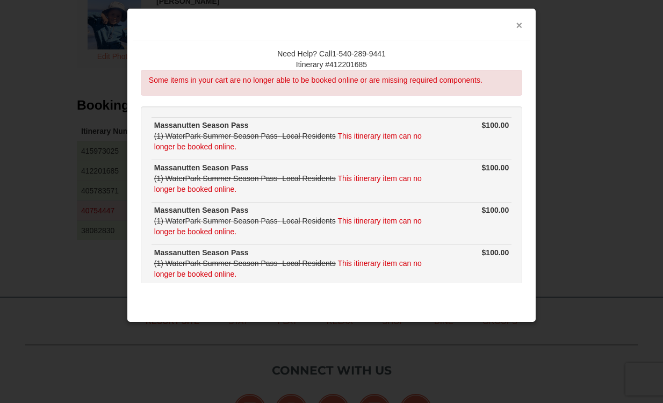
click at [518, 25] on button "×" at bounding box center [519, 25] width 6 height 11
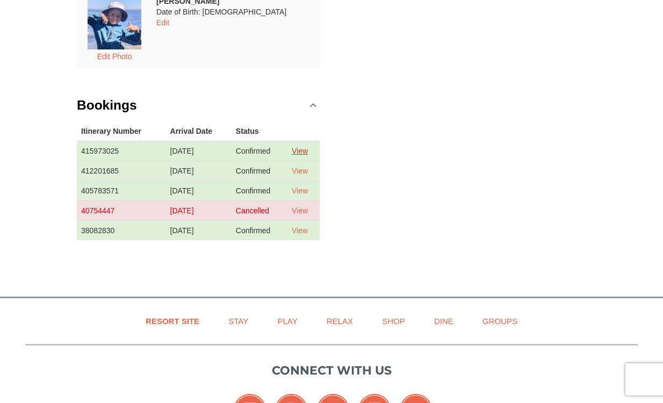
click at [304, 150] on link "View" at bounding box center [300, 151] width 16 height 9
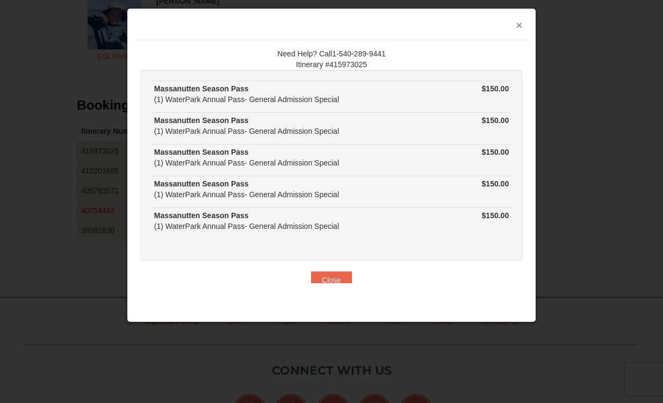
click at [520, 21] on button "×" at bounding box center [519, 25] width 6 height 11
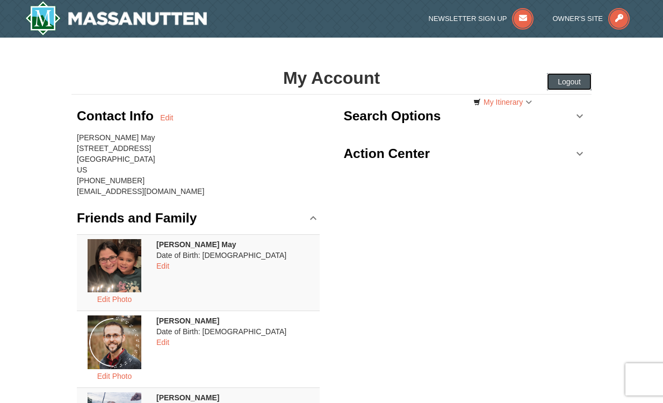
click at [571, 81] on button "Logout" at bounding box center [569, 81] width 45 height 17
